Goal: Transaction & Acquisition: Book appointment/travel/reservation

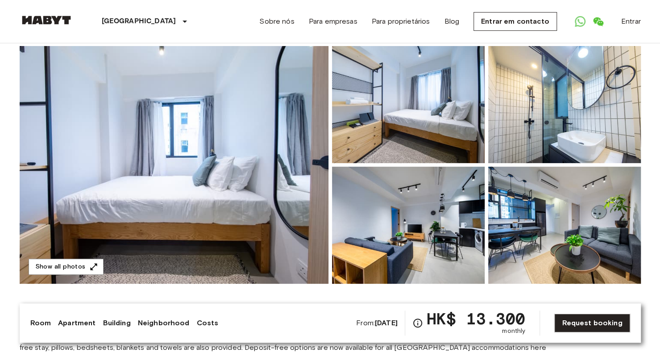
scroll to position [89, 0]
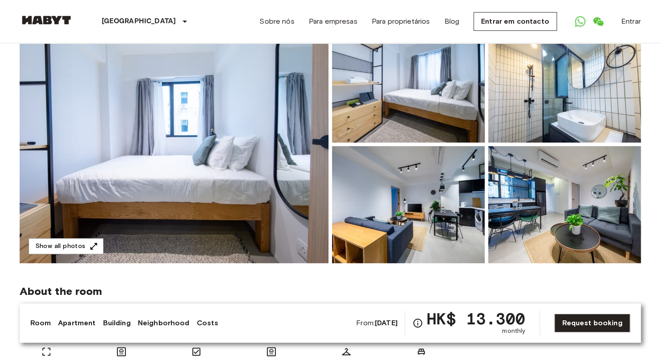
click at [580, 124] on img at bounding box center [564, 83] width 153 height 117
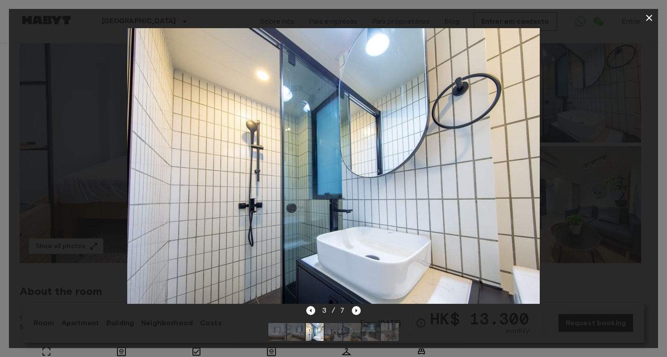
click at [645, 16] on icon "button" at bounding box center [649, 17] width 11 height 11
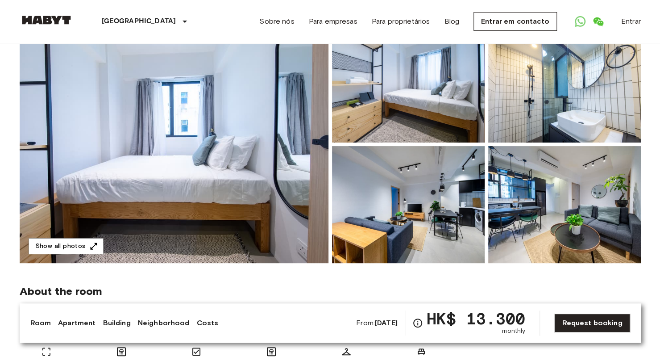
click at [265, 172] on img at bounding box center [174, 143] width 309 height 237
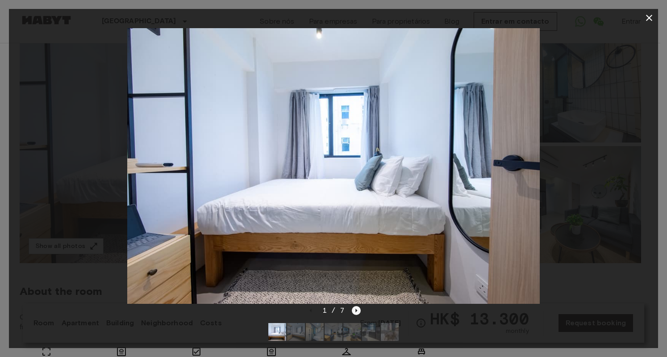
click at [354, 308] on icon "Next image" at bounding box center [356, 310] width 9 height 9
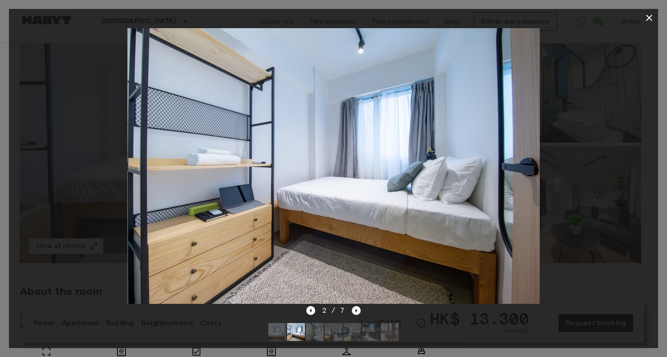
click at [354, 308] on icon "Next image" at bounding box center [356, 310] width 9 height 9
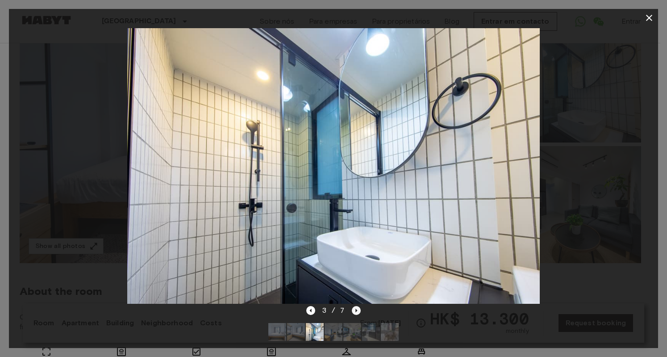
click at [354, 308] on icon "Next image" at bounding box center [356, 310] width 9 height 9
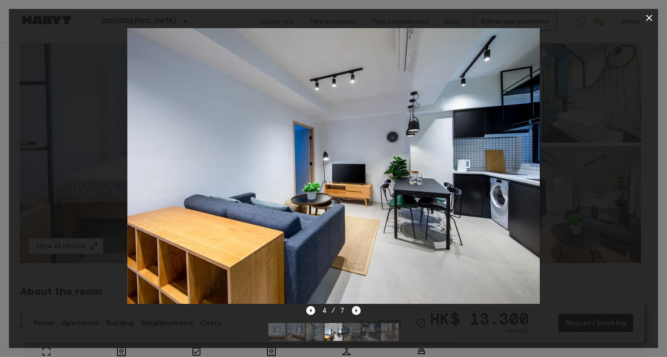
click at [354, 308] on icon "Next image" at bounding box center [356, 310] width 9 height 9
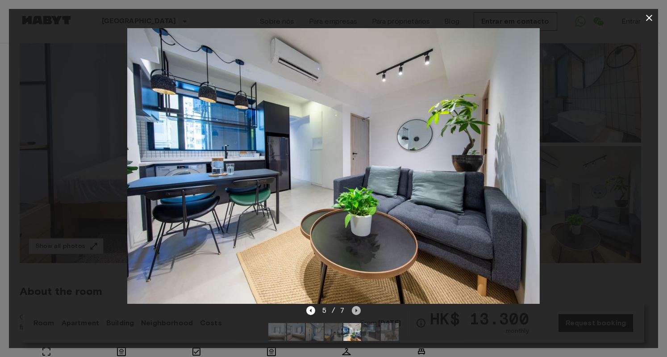
click at [354, 308] on icon "Next image" at bounding box center [356, 310] width 9 height 9
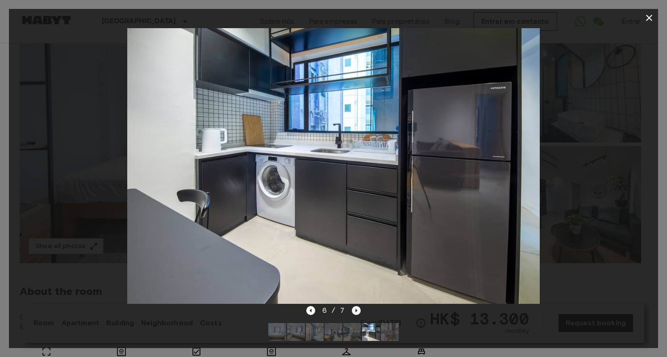
click at [354, 308] on icon "Next image" at bounding box center [356, 310] width 9 height 9
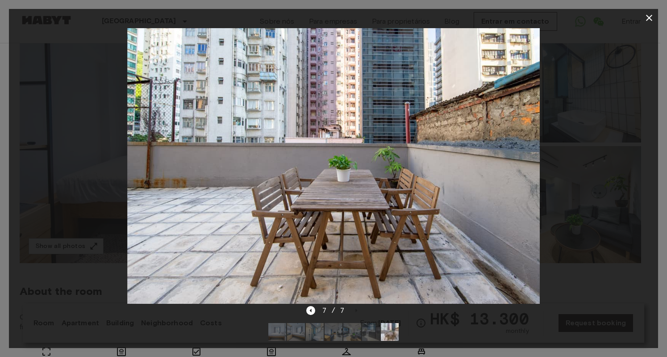
click at [645, 20] on icon "button" at bounding box center [649, 17] width 11 height 11
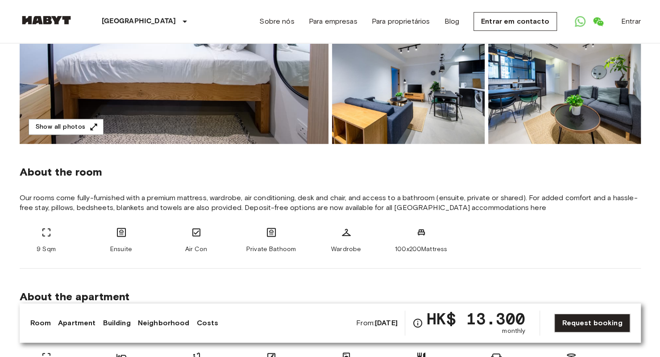
scroll to position [0, 0]
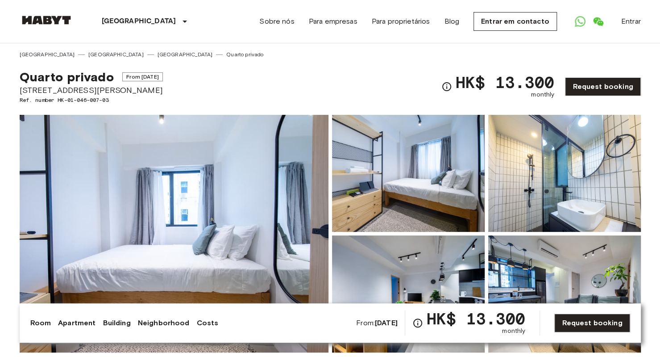
click at [343, 51] on div "[GEOGRAPHIC_DATA] [GEOGRAPHIC_DATA] [GEOGRAPHIC_DATA] Quarto privado" at bounding box center [330, 50] width 621 height 15
click at [199, 58] on div "Quarto privado From [DATE] 17 [PERSON_NAME][GEOGRAPHIC_DATA] Ref. number HK-01-…" at bounding box center [330, 81] width 621 height 46
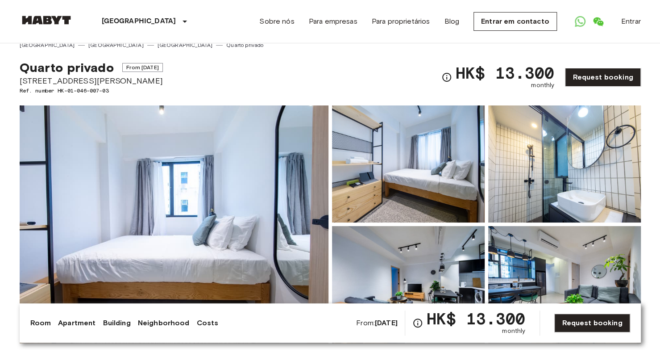
scroll to position [10, 0]
click at [230, 17] on div "[GEOGRAPHIC_DATA] [GEOGRAPHIC_DATA] Amsterdã [GEOGRAPHIC_DATA] [GEOGRAPHIC_DATA…" at bounding box center [330, 21] width 621 height 43
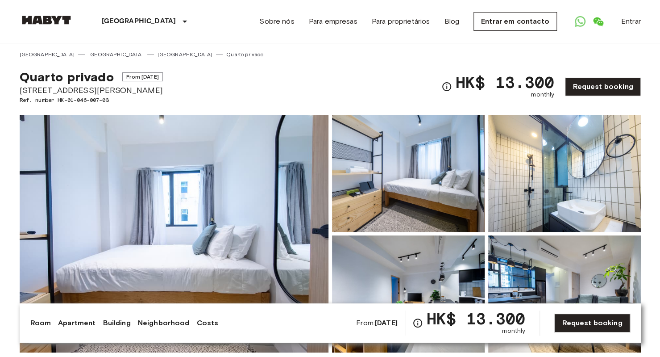
scroll to position [12, 0]
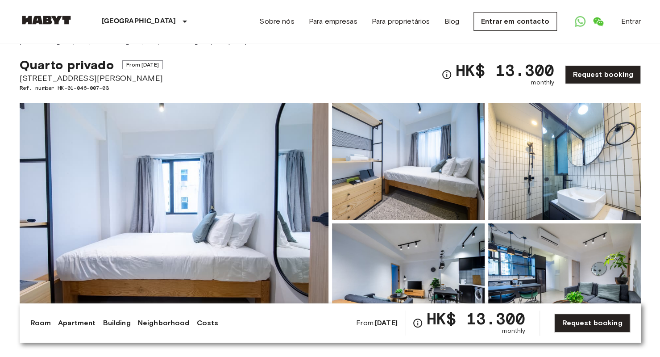
drag, startPoint x: 348, startPoint y: 69, endPoint x: 321, endPoint y: 71, distance: 26.4
click at [321, 71] on div "Quarto privado From [DATE] 17 [PERSON_NAME][GEOGRAPHIC_DATA] Ref. number HK-01-…" at bounding box center [330, 69] width 621 height 46
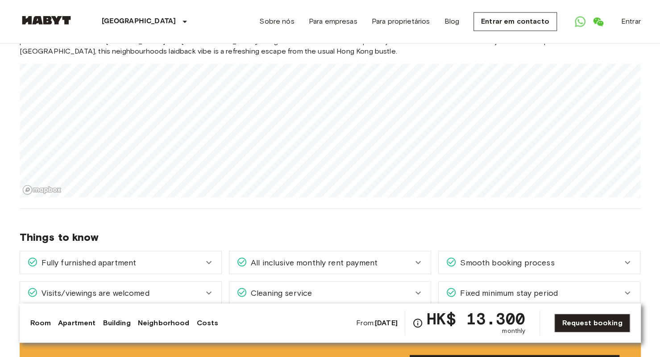
scroll to position [787, 0]
click at [299, 208] on div "Things to know Fully furnished apartment Your apartment comes fully furnished w…" at bounding box center [330, 259] width 621 height 103
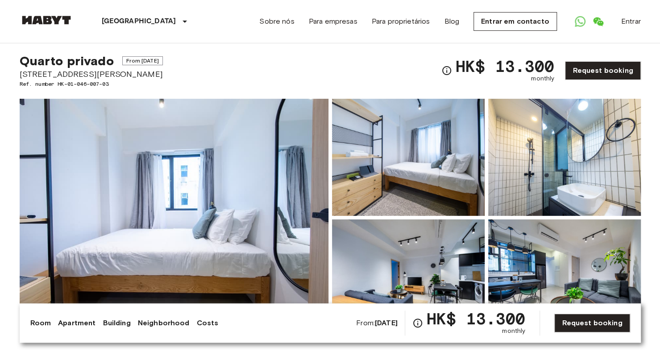
scroll to position [0, 0]
